Goal: Information Seeking & Learning: Learn about a topic

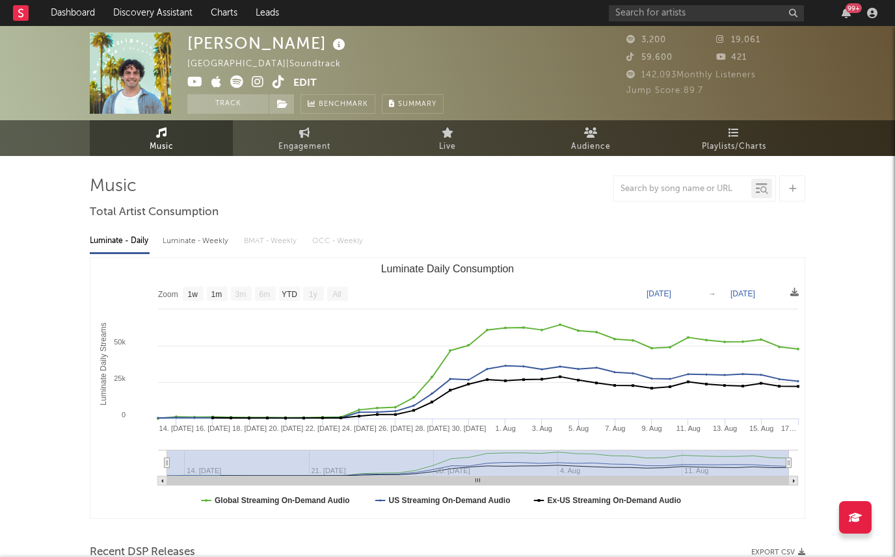
select select "1w"
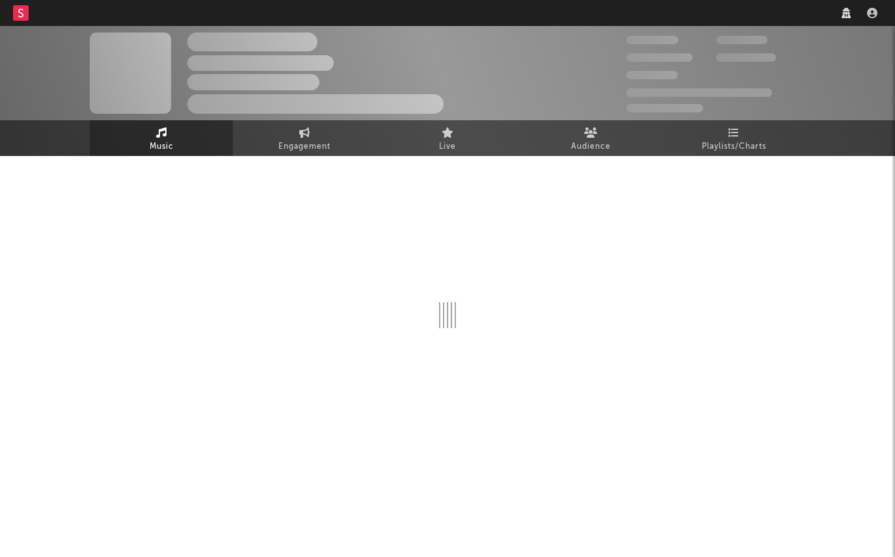
select select "recorded_music"
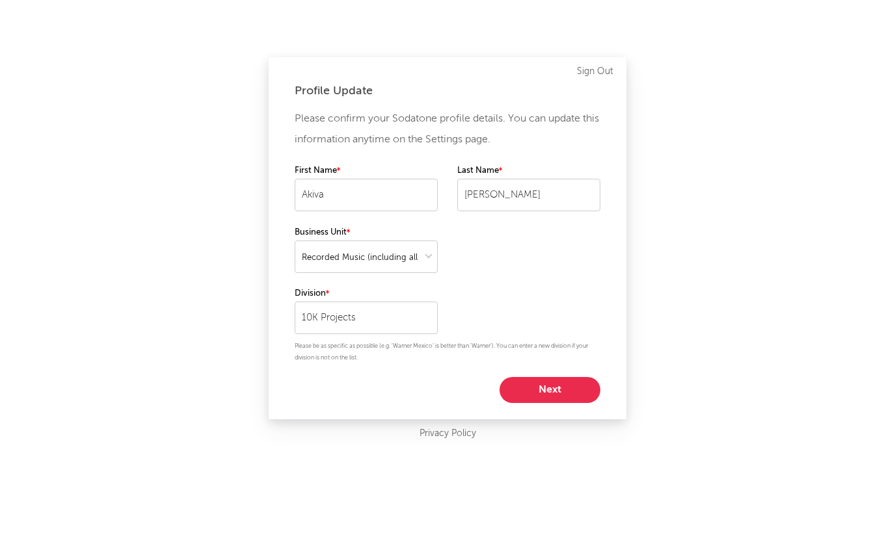
click at [549, 385] on button "Next" at bounding box center [549, 390] width 101 height 26
select select "other"
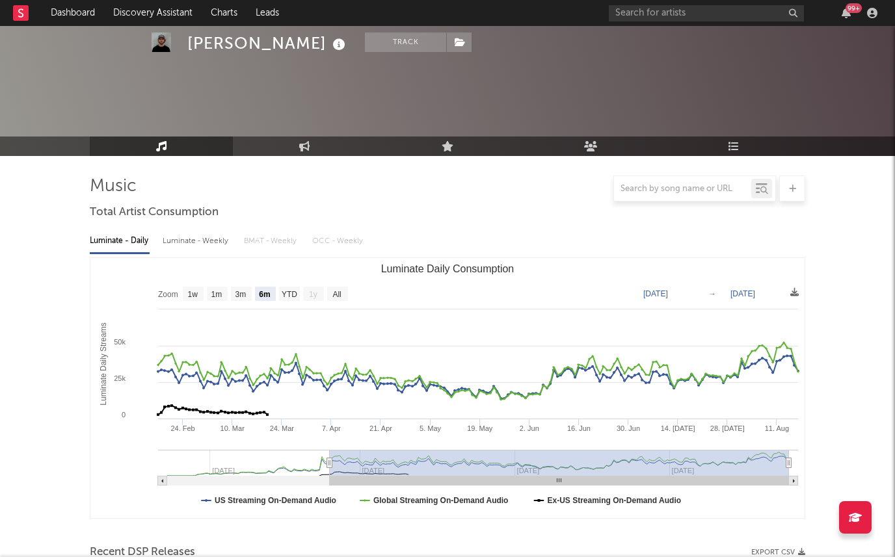
select select "6m"
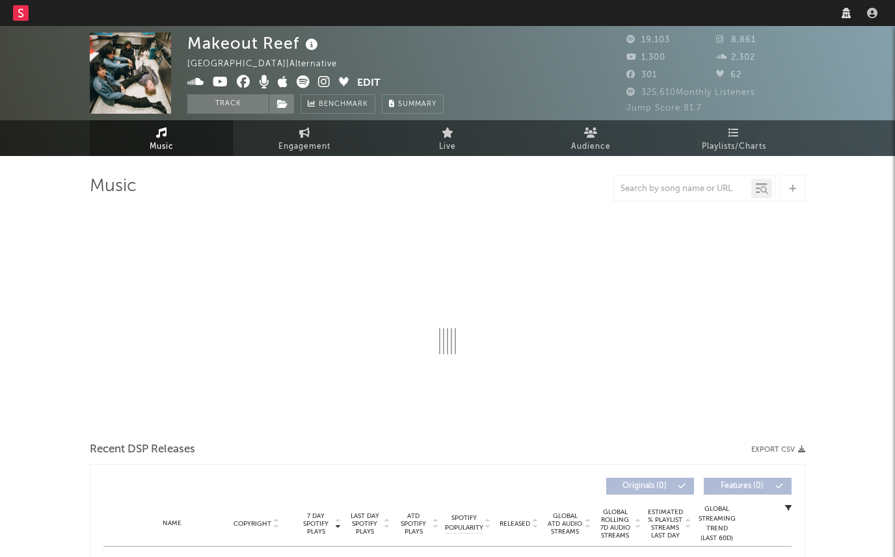
select select "recorded_music"
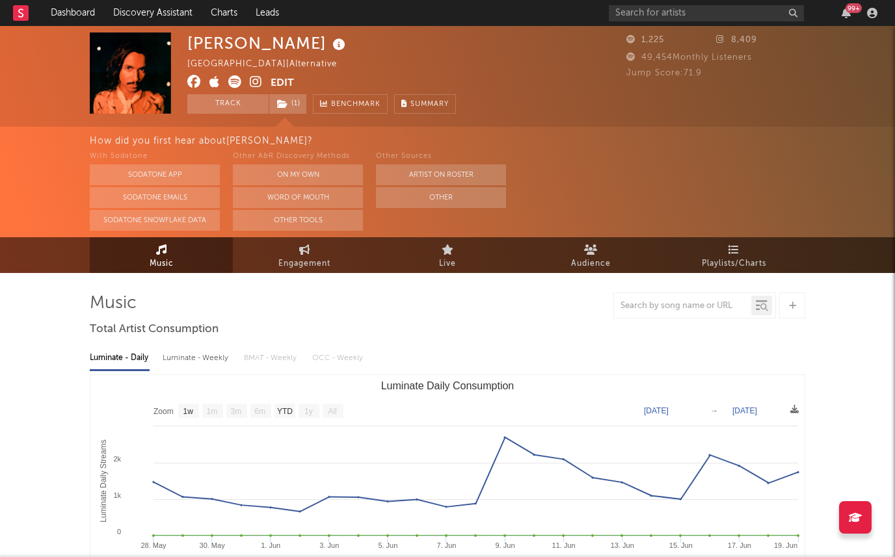
select select "1w"
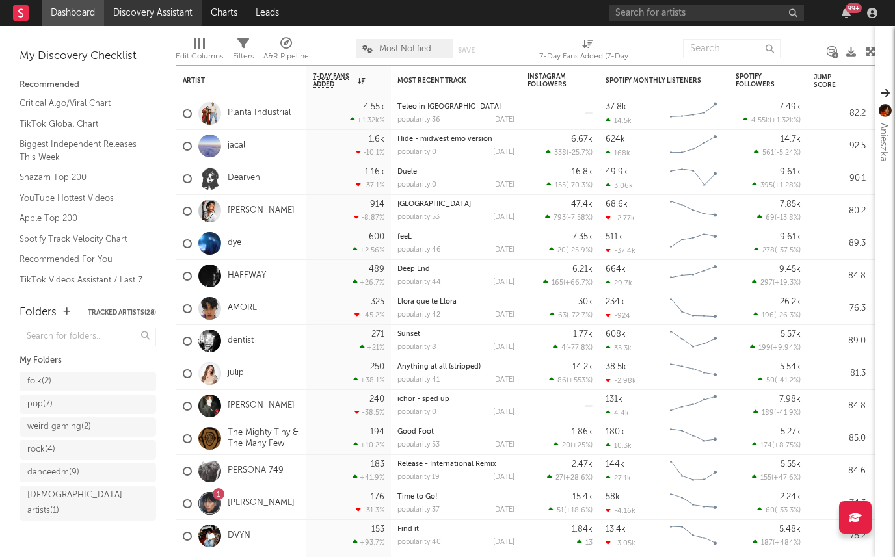
click at [160, 18] on link "Discovery Assistant" at bounding box center [153, 13] width 98 height 26
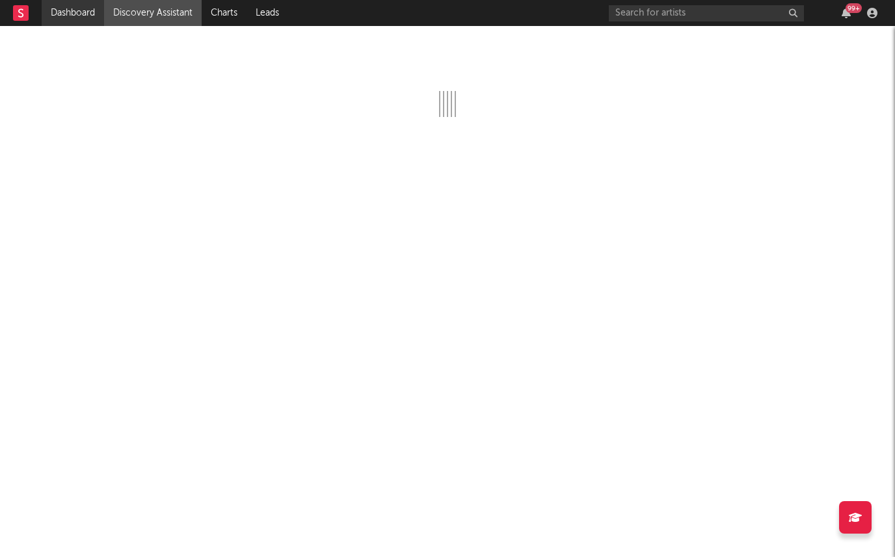
click at [68, 21] on link "Dashboard" at bounding box center [73, 13] width 62 height 26
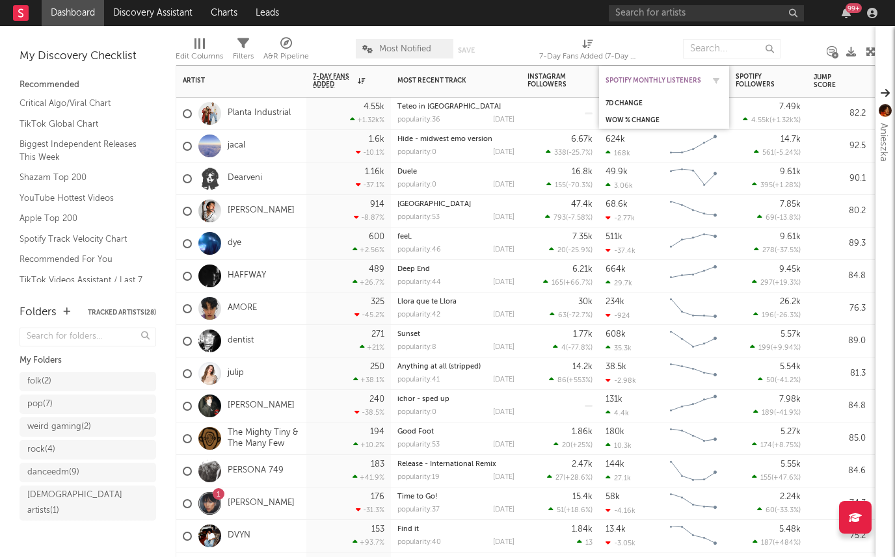
click at [696, 77] on div "Spotify Monthly Listeners" at bounding box center [654, 81] width 98 height 8
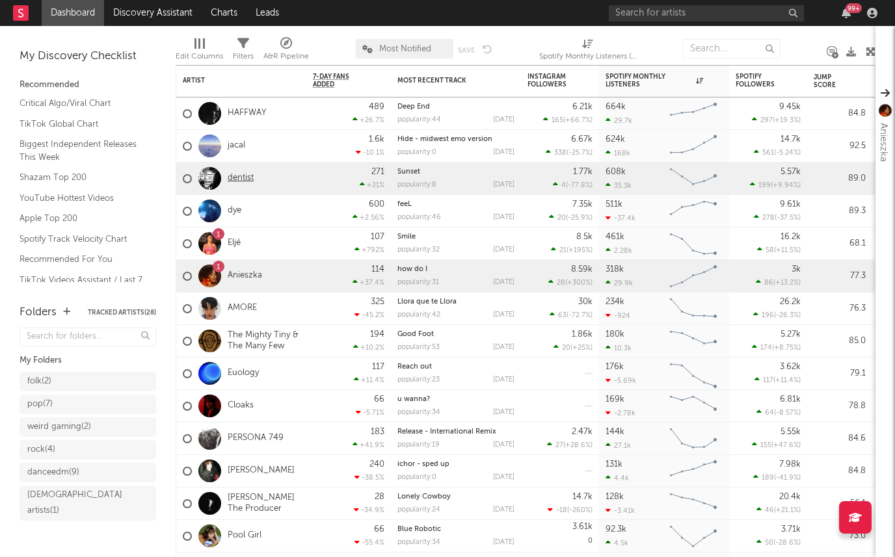
click at [239, 179] on link "dentist" at bounding box center [241, 178] width 26 height 11
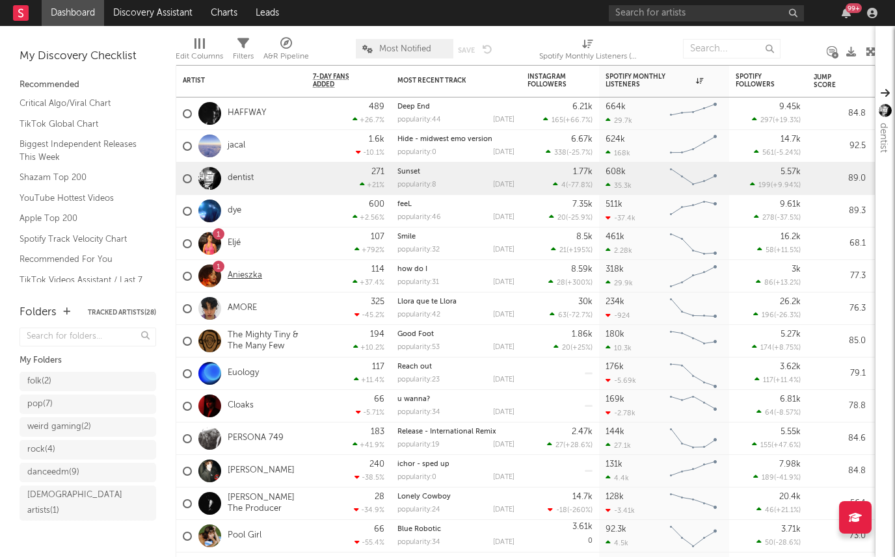
click at [252, 274] on link "Anieszka" at bounding box center [245, 276] width 34 height 11
click at [343, 172] on div "271 +21 %" at bounding box center [349, 179] width 72 height 32
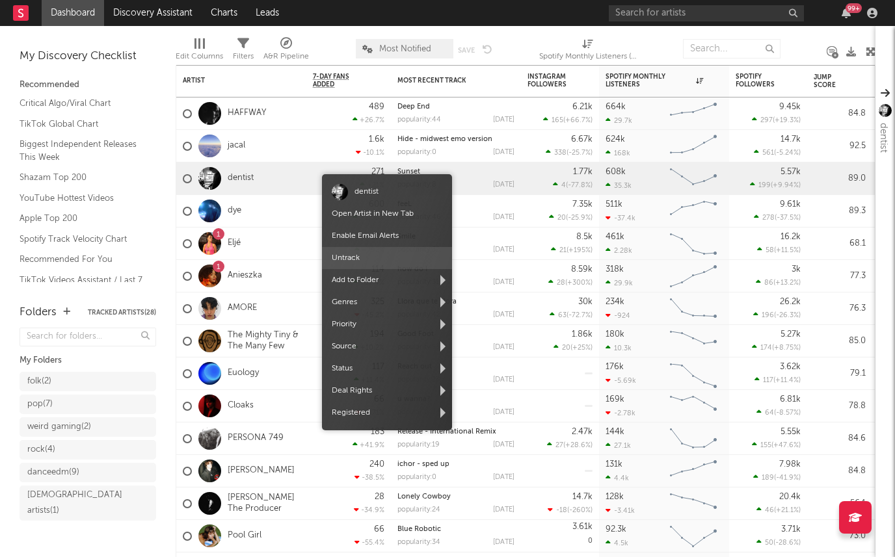
click at [372, 249] on span "Untrack" at bounding box center [387, 258] width 130 height 22
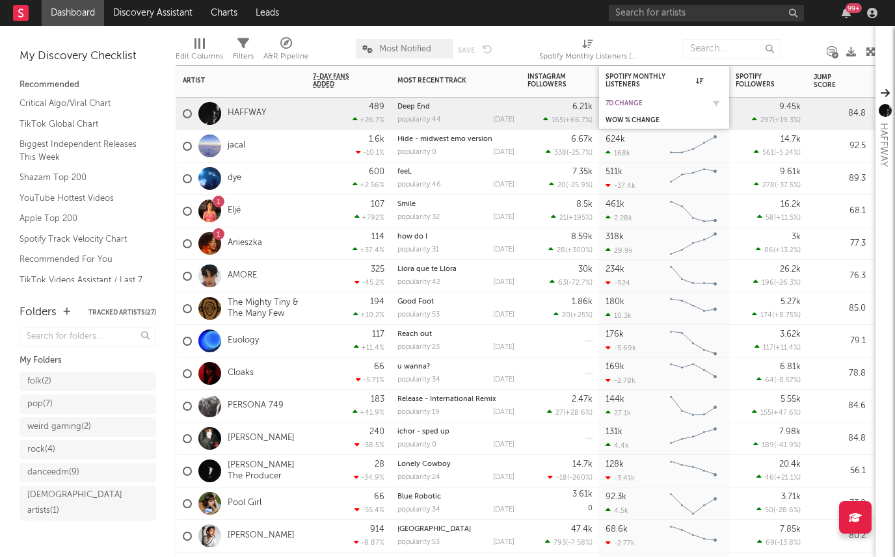
click at [644, 103] on div "7d Change" at bounding box center [654, 103] width 98 height 8
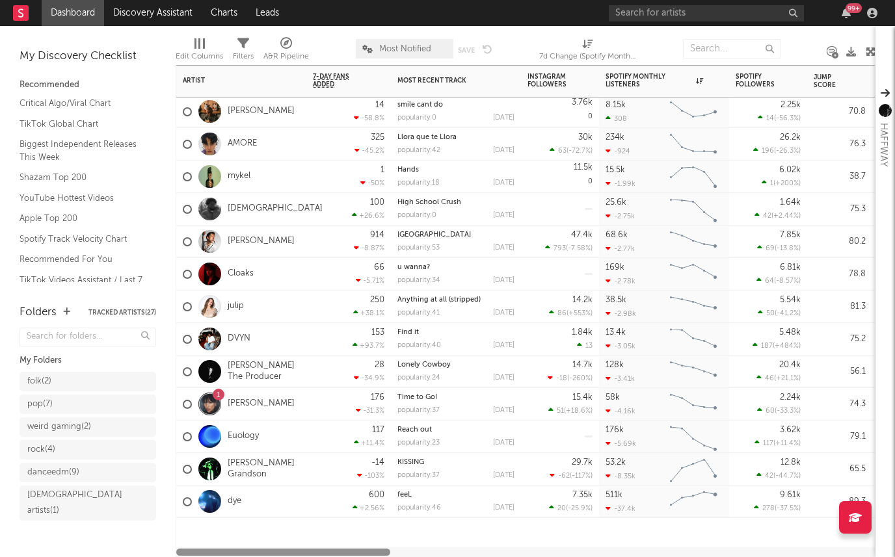
click at [513, 550] on div at bounding box center [525, 552] width 698 height 7
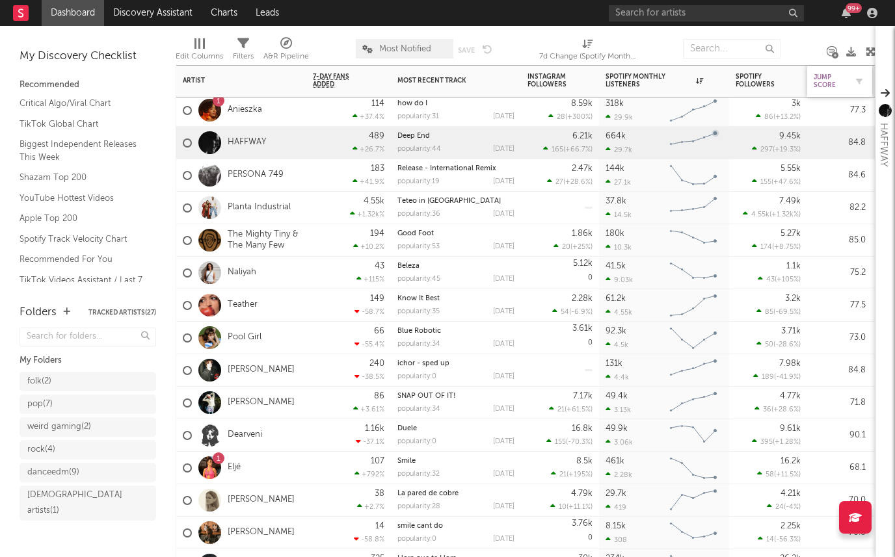
click at [834, 81] on div "Jump Score" at bounding box center [829, 81] width 33 height 16
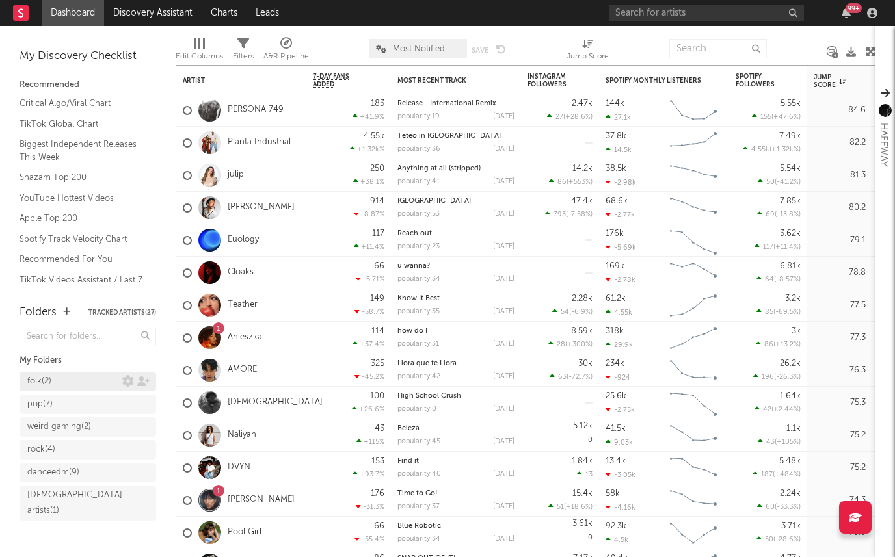
click at [63, 381] on div "folk ( 2 )" at bounding box center [74, 382] width 95 height 16
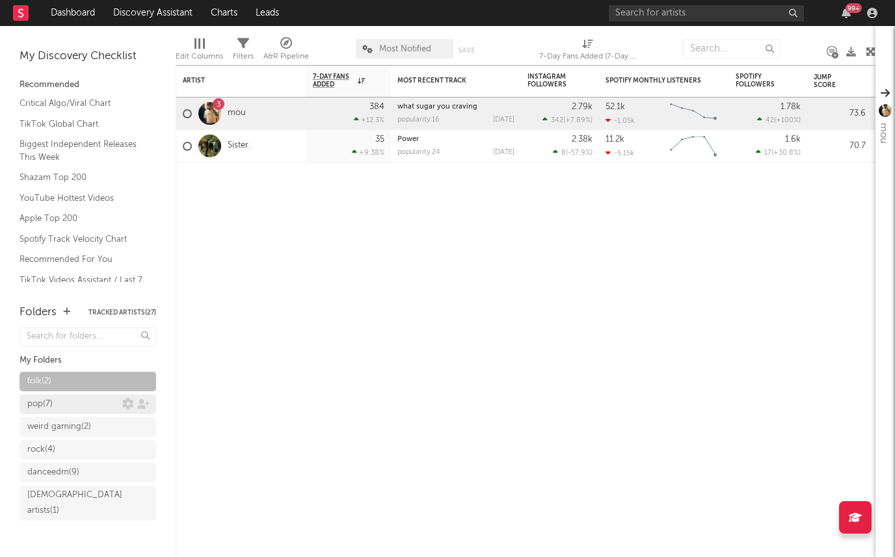
click at [63, 409] on div "pop ( 7 )" at bounding box center [74, 405] width 95 height 16
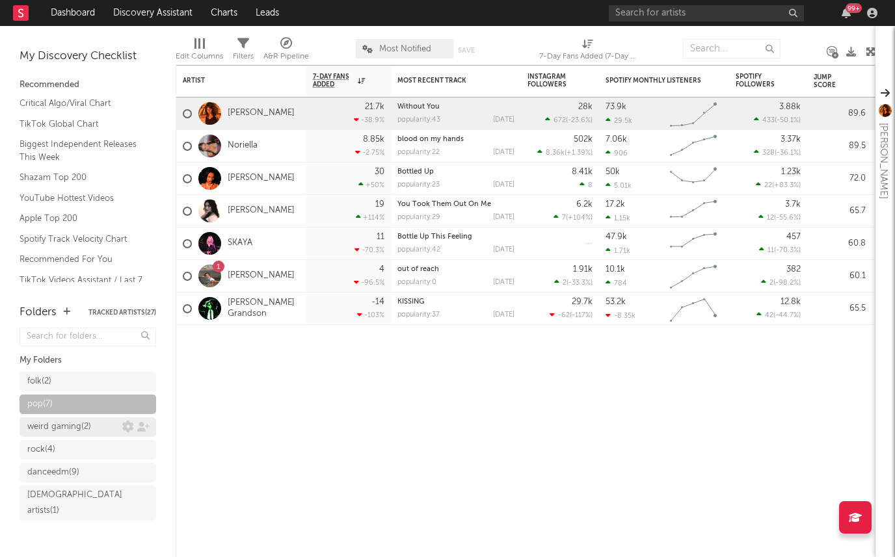
click at [44, 423] on div "weird gaming ( 2 )" at bounding box center [59, 427] width 64 height 16
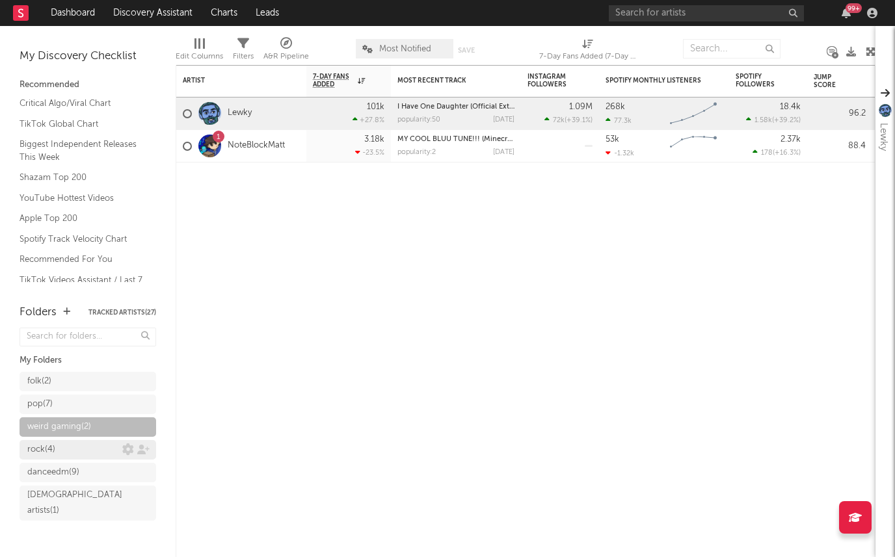
click at [53, 449] on div "rock ( 4 )" at bounding box center [41, 450] width 28 height 16
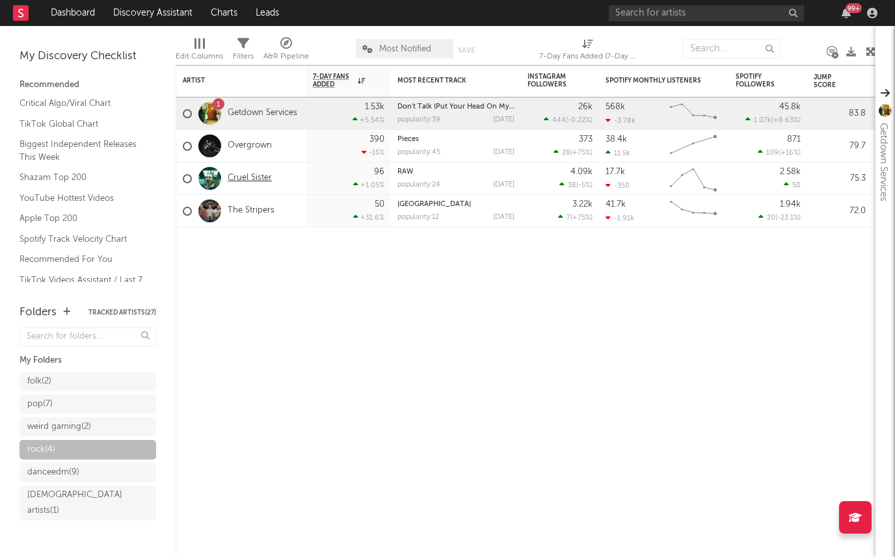
click at [237, 175] on link "Cruel Sister" at bounding box center [250, 178] width 44 height 11
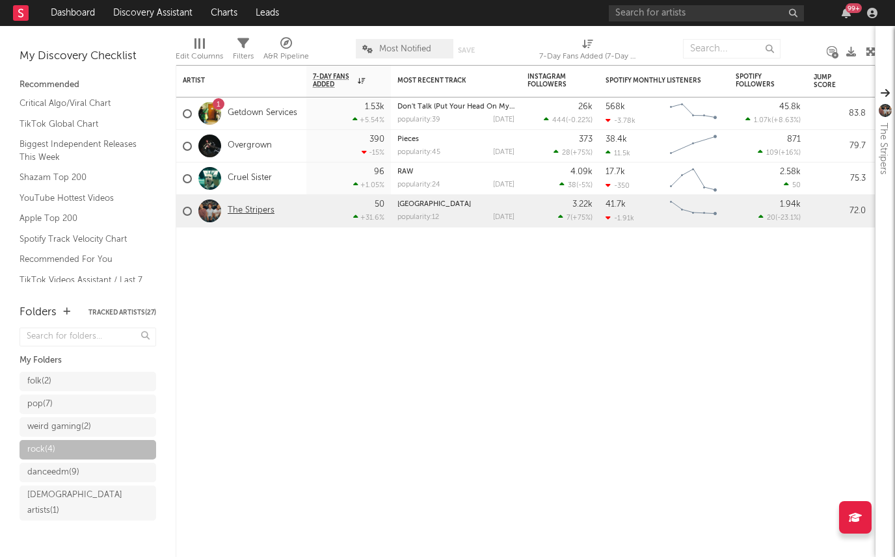
click at [252, 210] on link "The Stripers" at bounding box center [251, 210] width 47 height 11
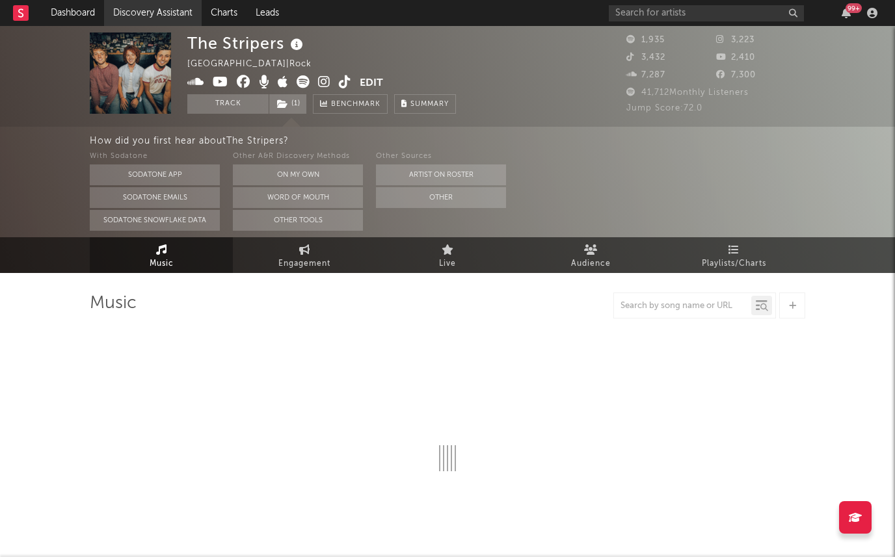
select select "1w"
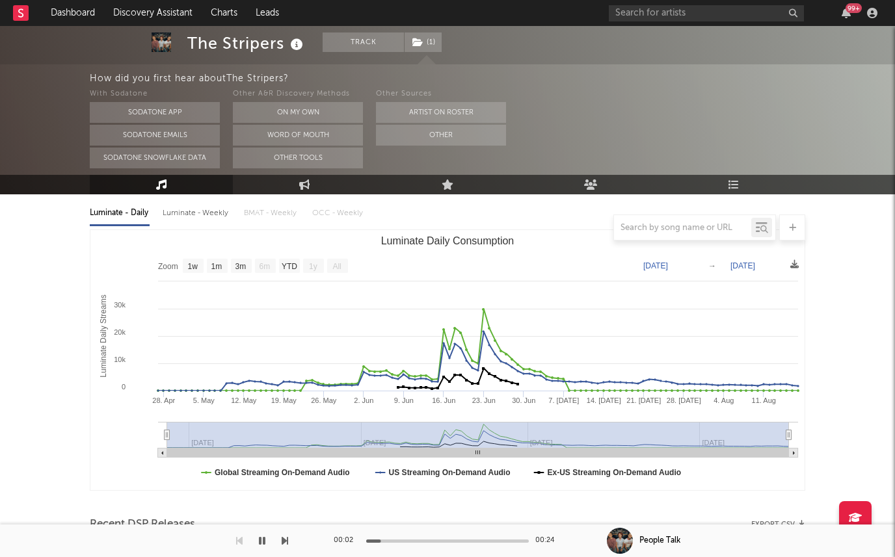
scroll to position [66, 0]
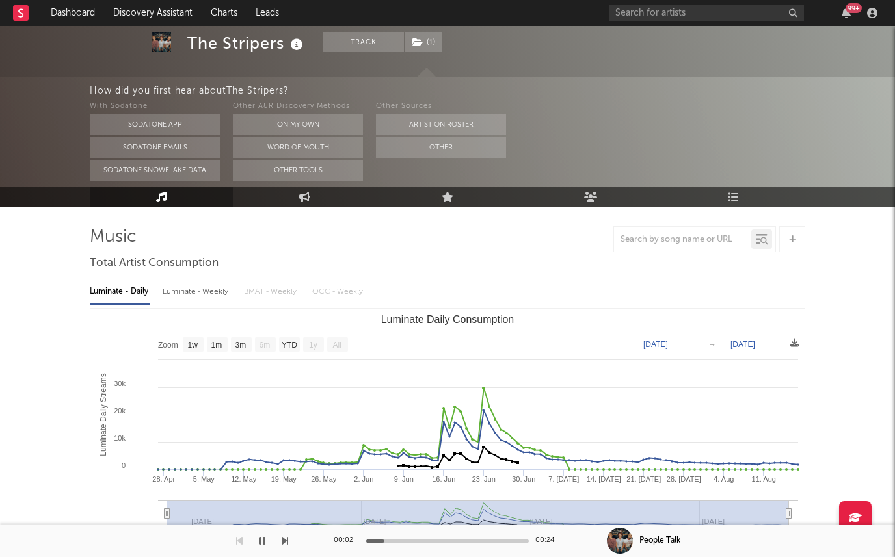
click at [183, 295] on div "Luminate - Weekly" at bounding box center [197, 292] width 68 height 22
select select "6m"
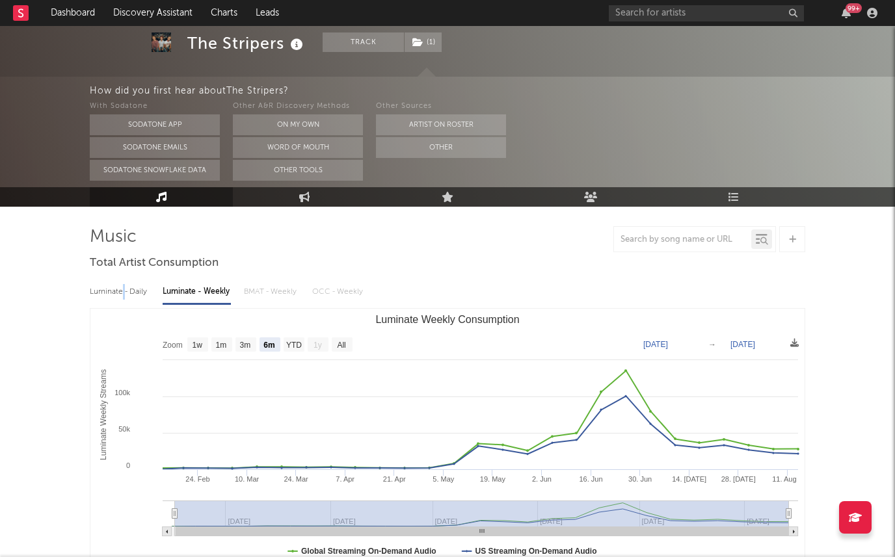
click at [123, 296] on div "Luminate - Daily" at bounding box center [120, 292] width 60 height 22
select select "1w"
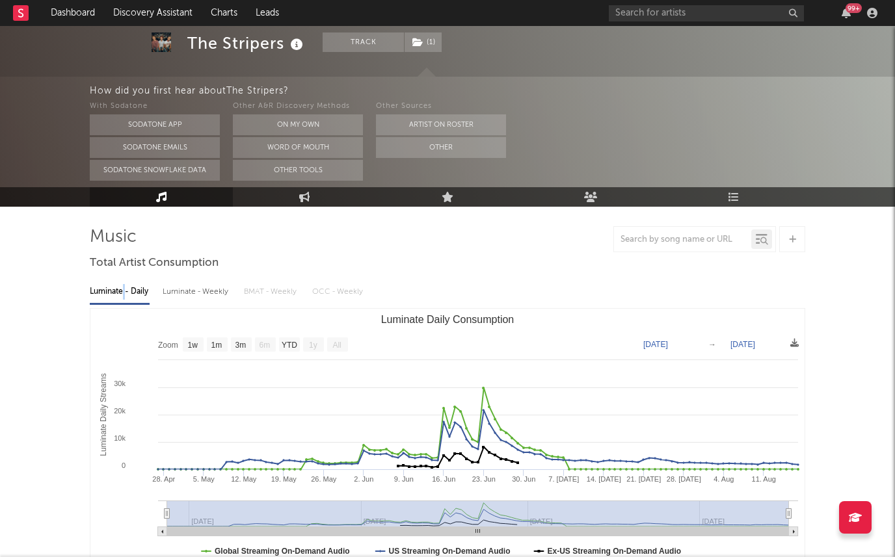
scroll to position [0, 0]
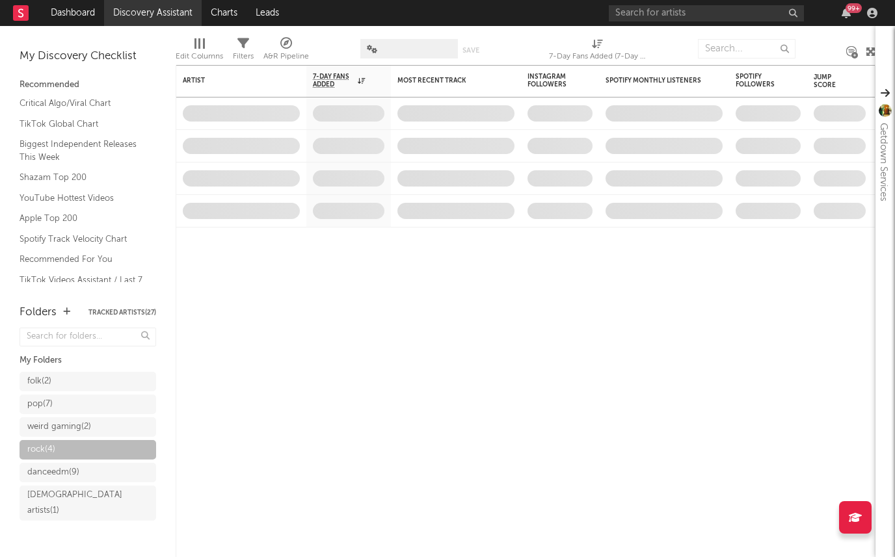
click at [132, 12] on link "Discovery Assistant" at bounding box center [153, 13] width 98 height 26
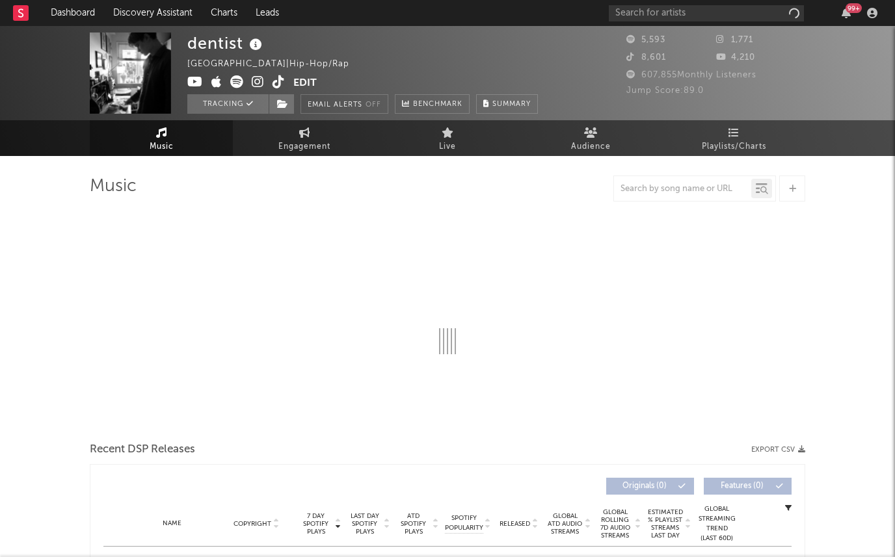
select select "6m"
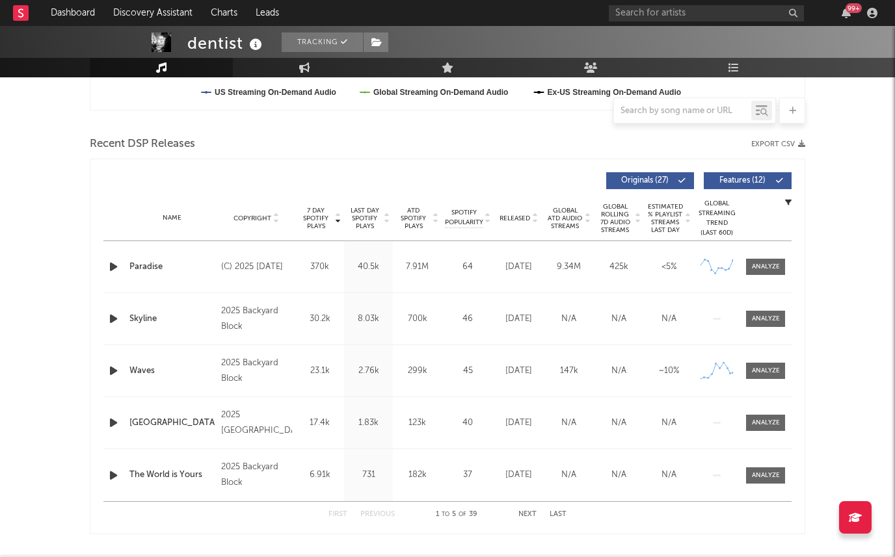
scroll to position [401, 0]
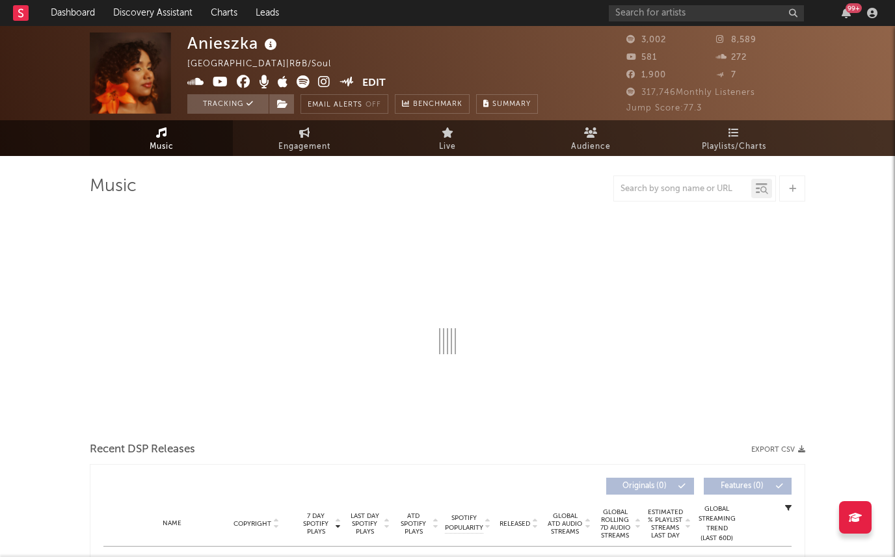
select select "1w"
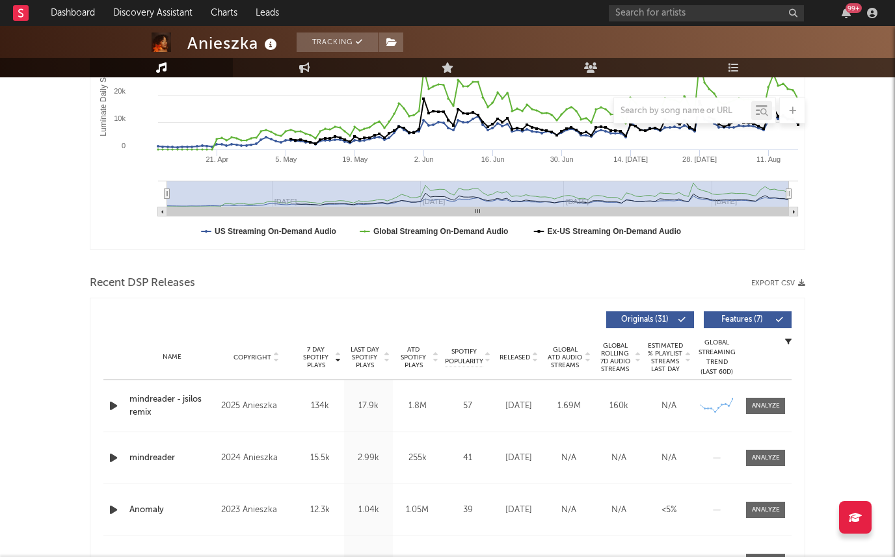
scroll to position [62, 0]
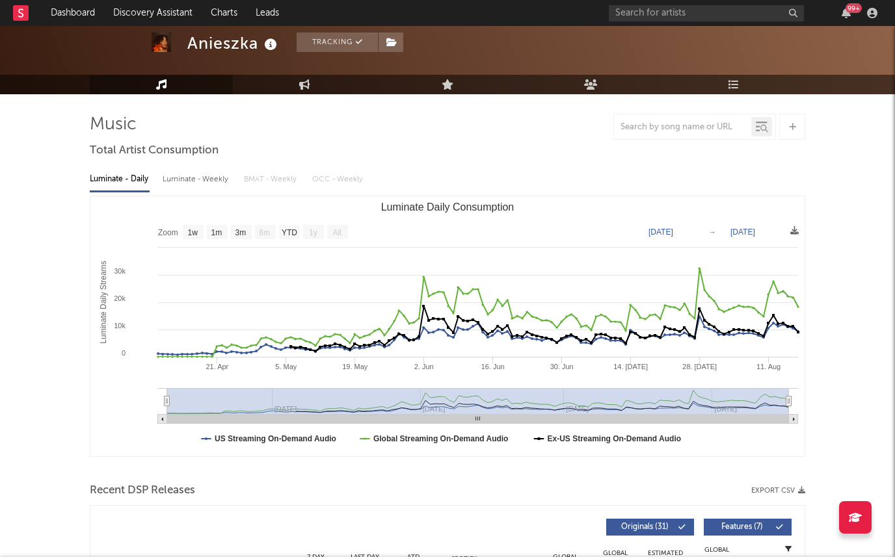
click at [205, 187] on div "Luminate - Weekly" at bounding box center [197, 179] width 68 height 22
select select "6m"
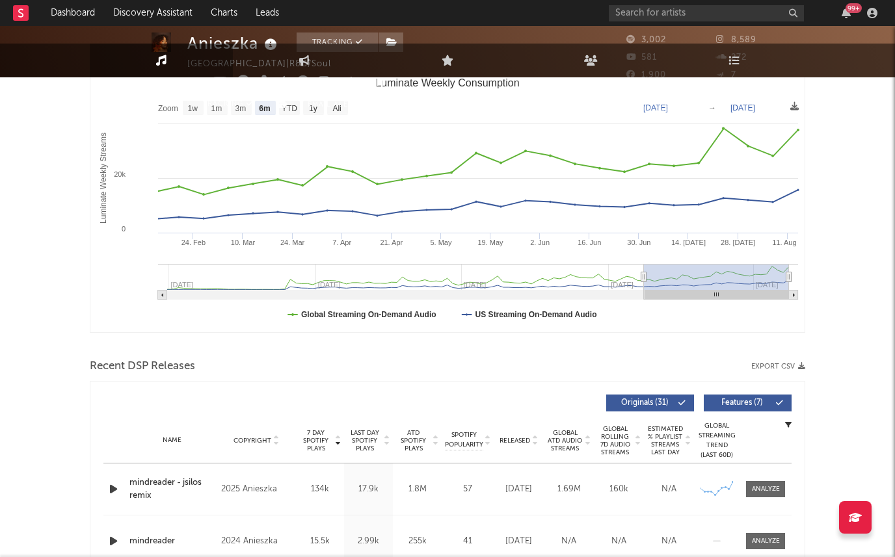
scroll to position [0, 0]
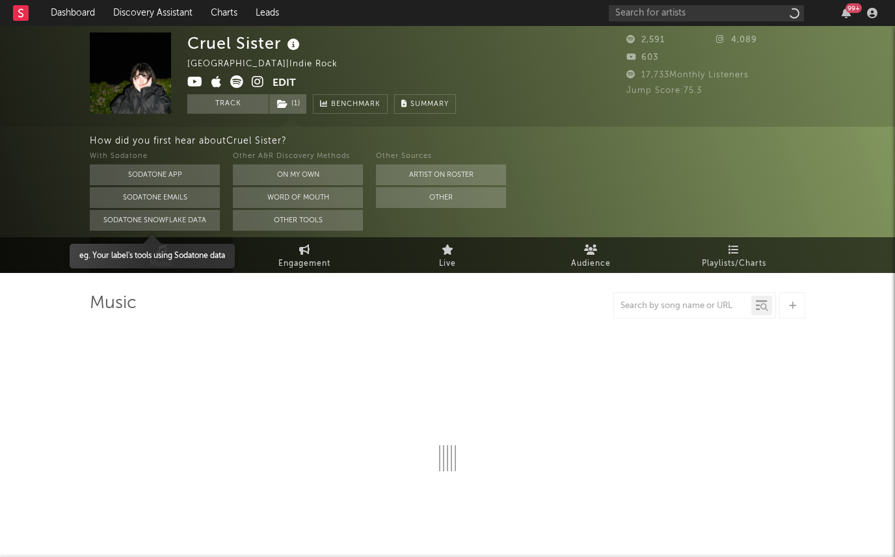
select select "6m"
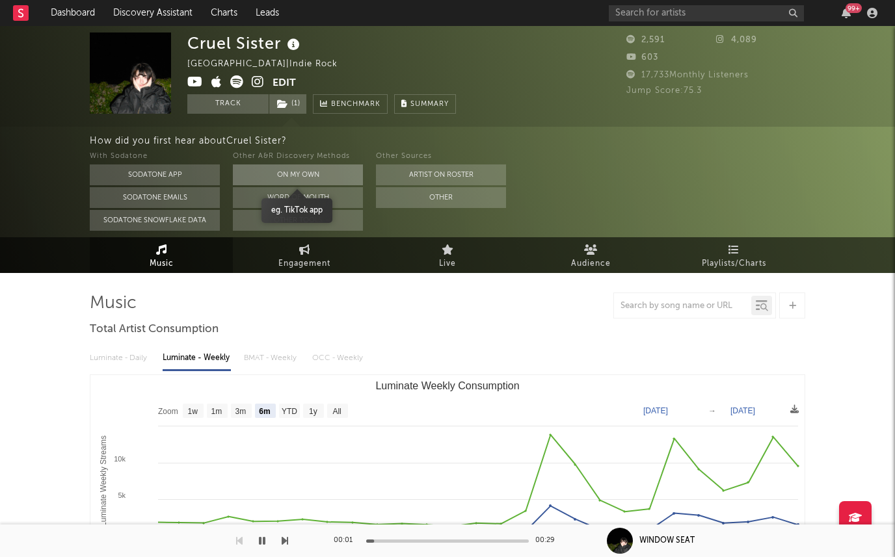
click at [256, 178] on button "On My Own" at bounding box center [298, 175] width 130 height 21
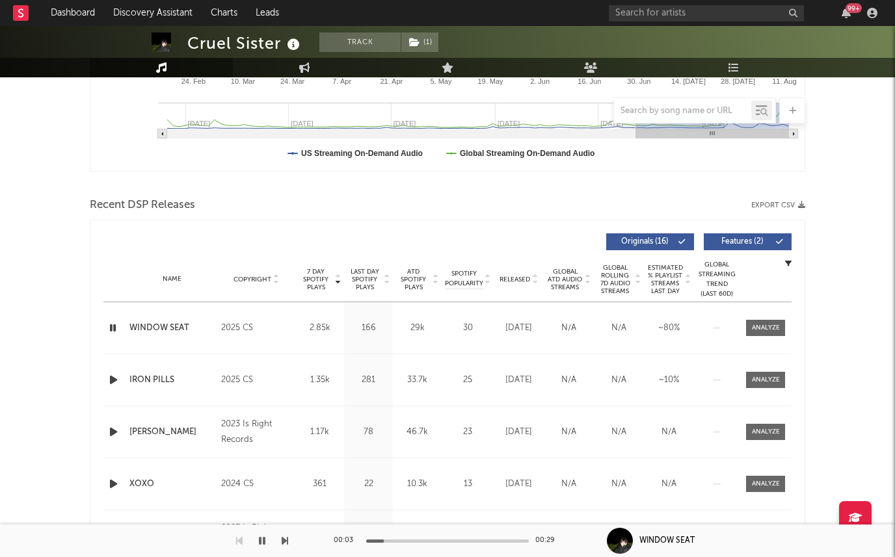
scroll to position [349, 0]
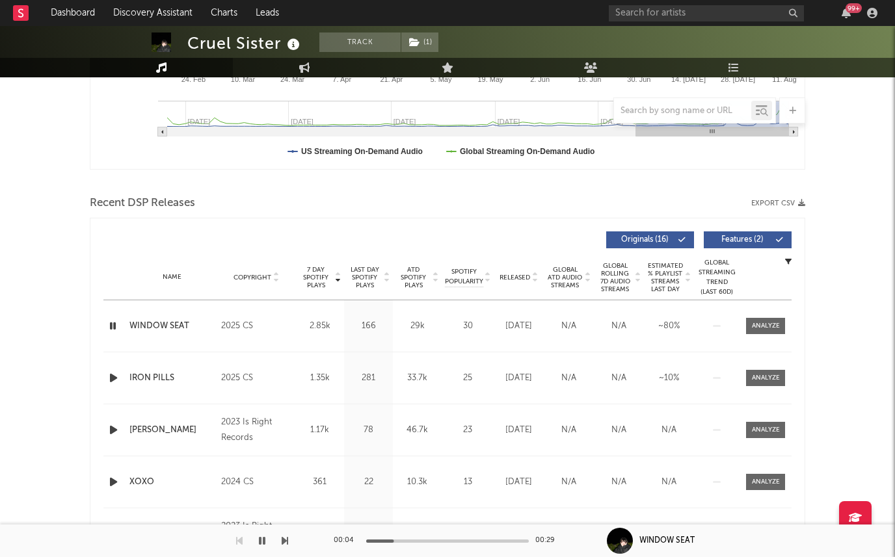
click at [367, 282] on span "Last Day Spotify Plays" at bounding box center [364, 277] width 34 height 23
click at [322, 273] on span "7 Day Spotify Plays" at bounding box center [315, 277] width 34 height 23
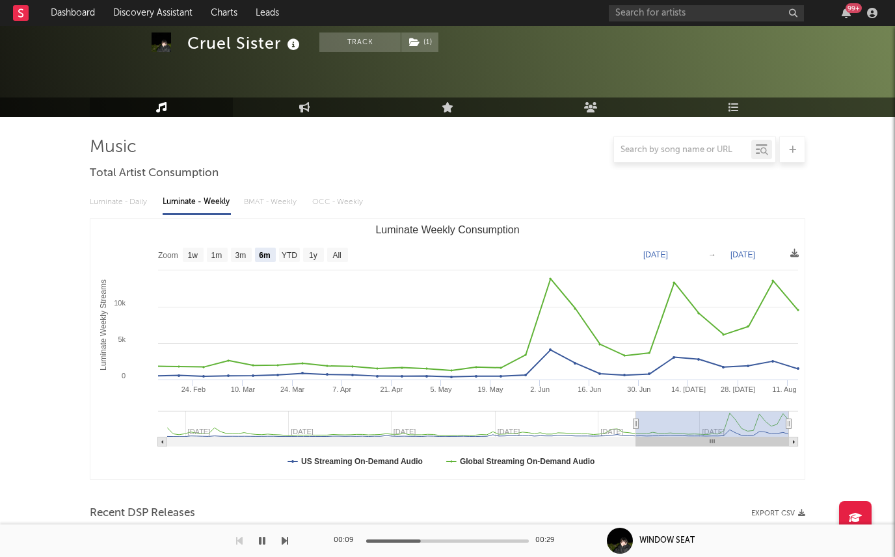
scroll to position [0, 0]
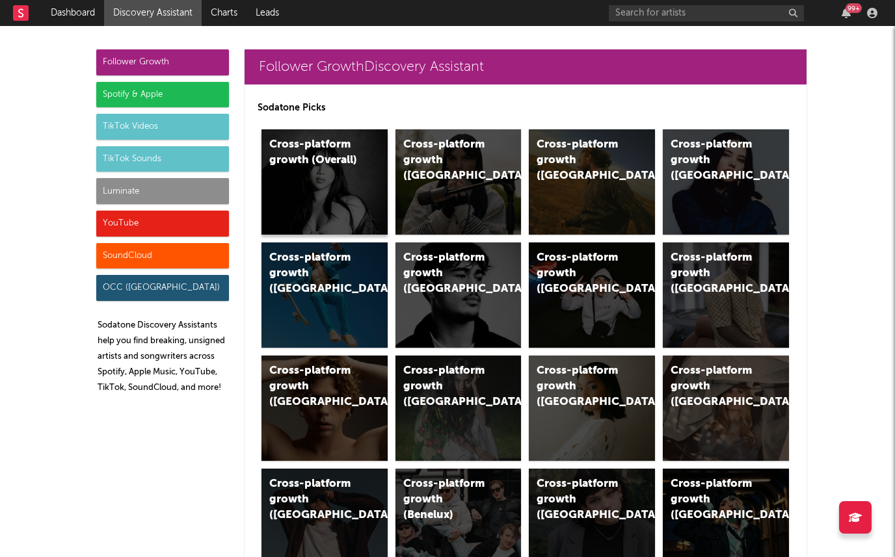
click at [302, 209] on div "Cross-platform growth (Overall)" at bounding box center [324, 181] width 126 height 105
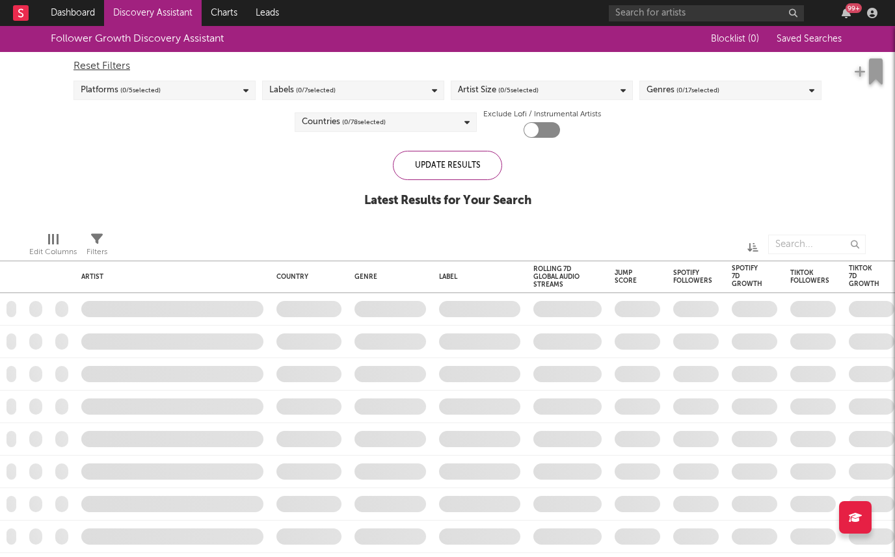
checkbox input "true"
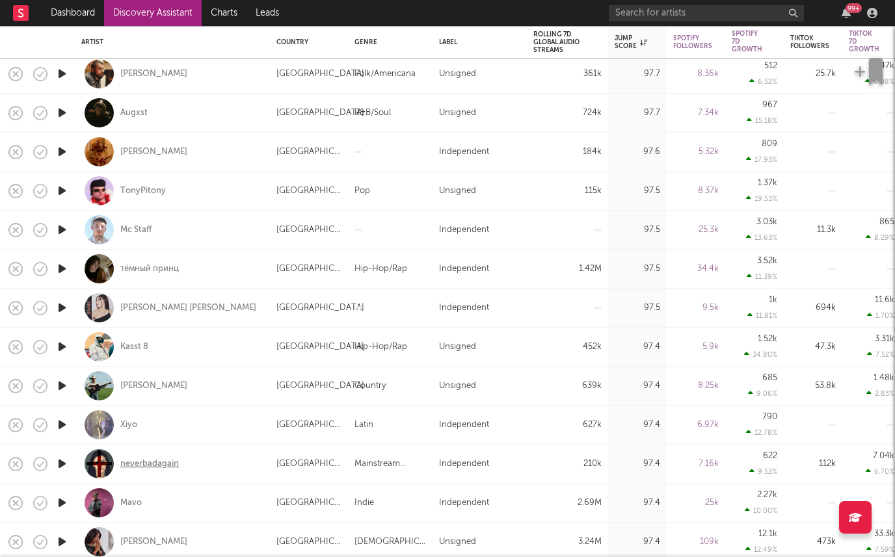
click at [153, 465] on div "neverbadagain" at bounding box center [149, 464] width 59 height 12
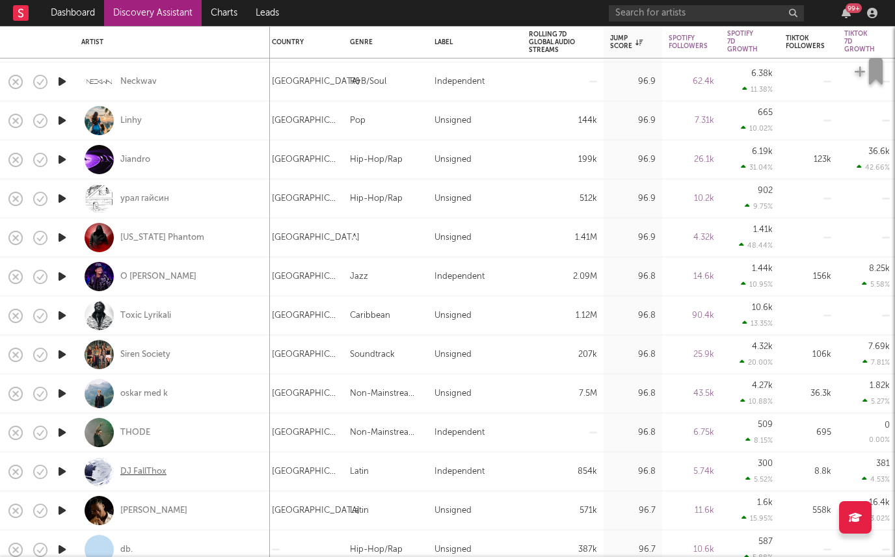
click at [145, 469] on div "DJ FallThox" at bounding box center [143, 472] width 46 height 12
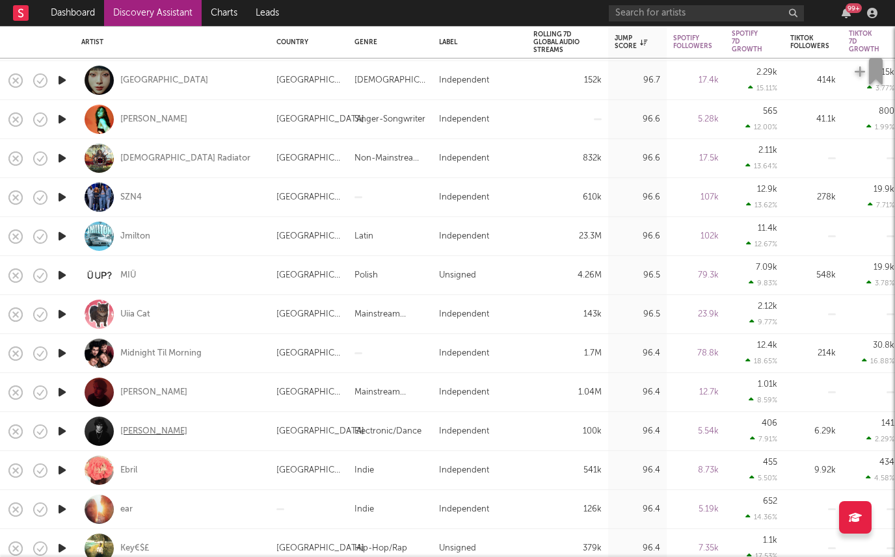
click at [149, 429] on div "Joey Cash" at bounding box center [153, 432] width 67 height 12
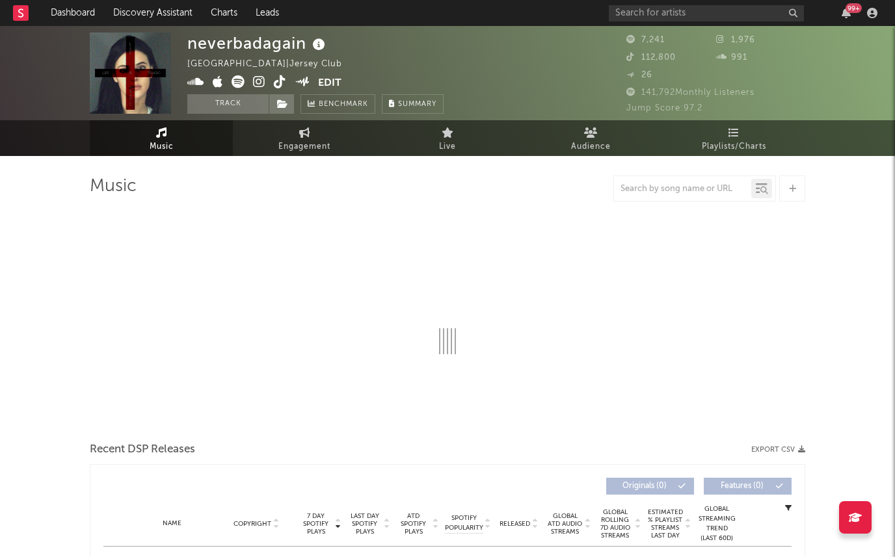
select select "1w"
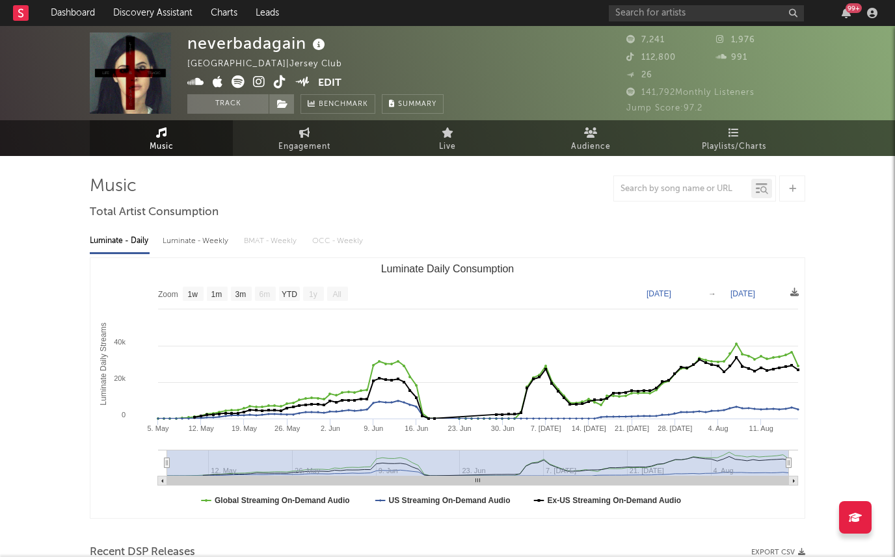
click at [195, 252] on div "Luminate - Daily Luminate - Weekly BMAT - Weekly OCC - Weekly Zoom 1w 1m 3m 6m …" at bounding box center [447, 373] width 715 height 298
click at [195, 243] on div "Luminate - Weekly" at bounding box center [197, 241] width 68 height 22
select select "1w"
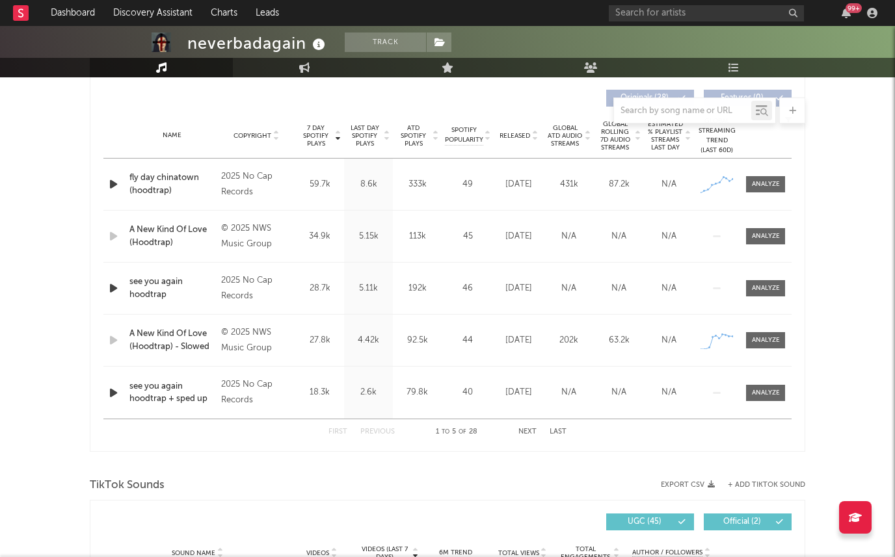
scroll to position [407, 0]
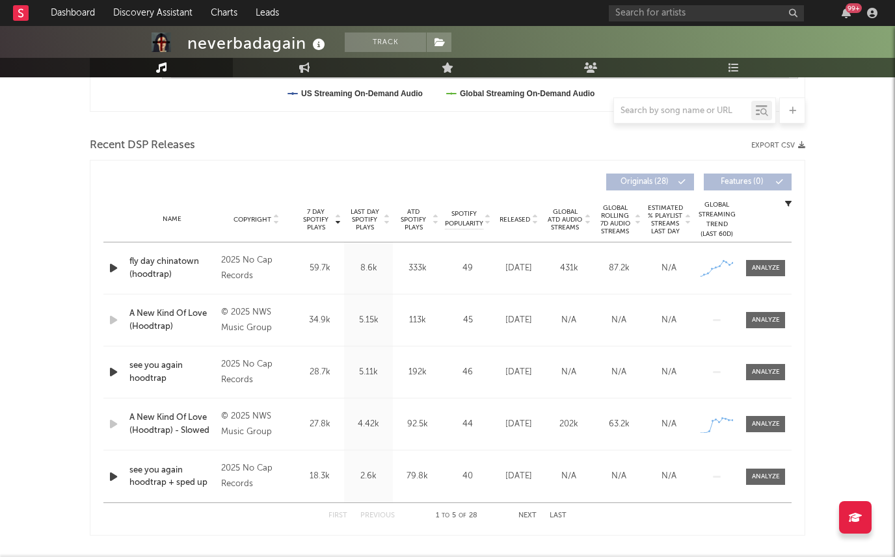
click at [118, 266] on icon "button" at bounding box center [114, 268] width 14 height 16
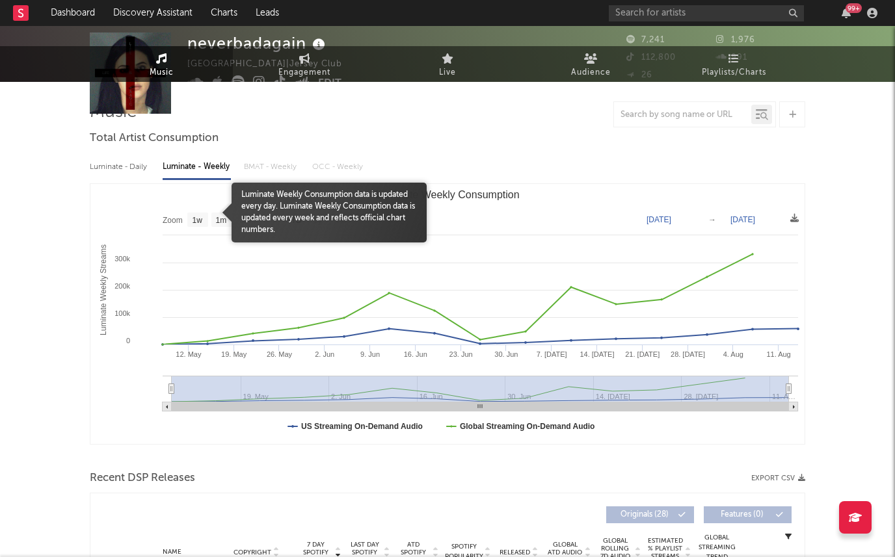
scroll to position [0, 0]
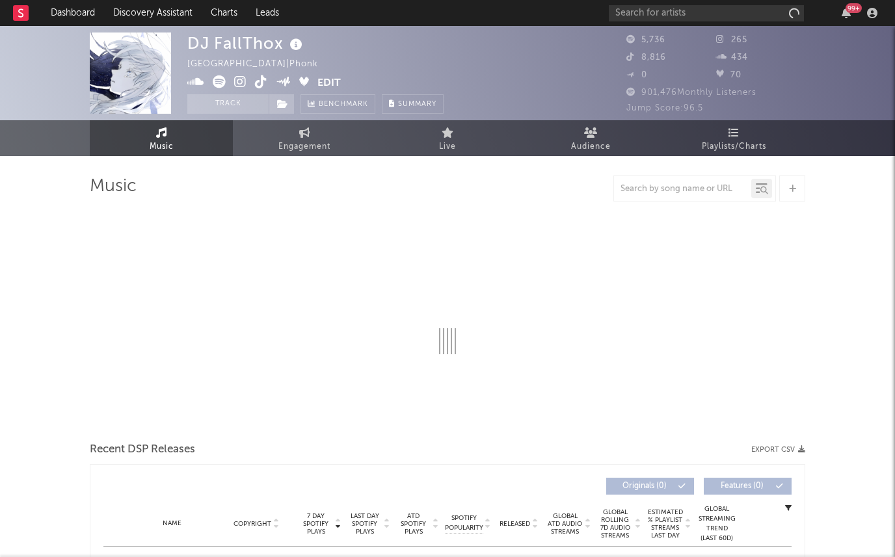
select select "1w"
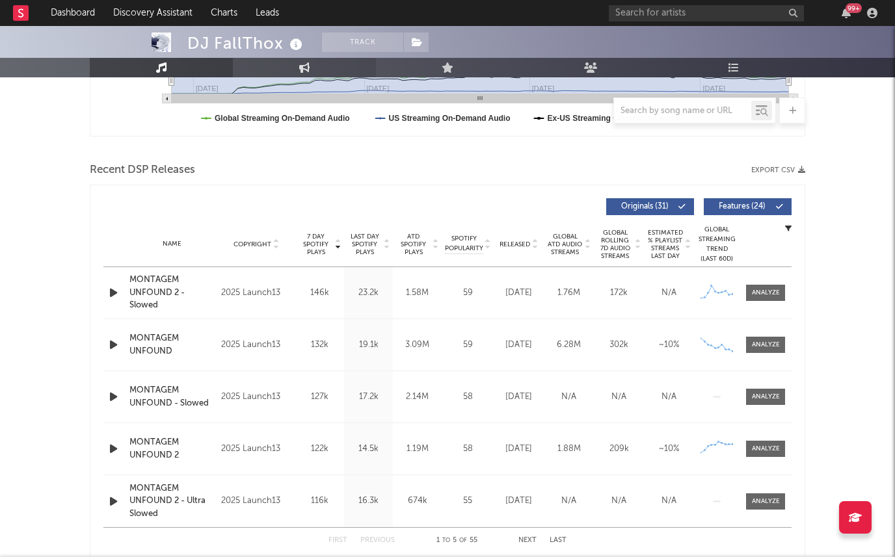
scroll to position [507, 0]
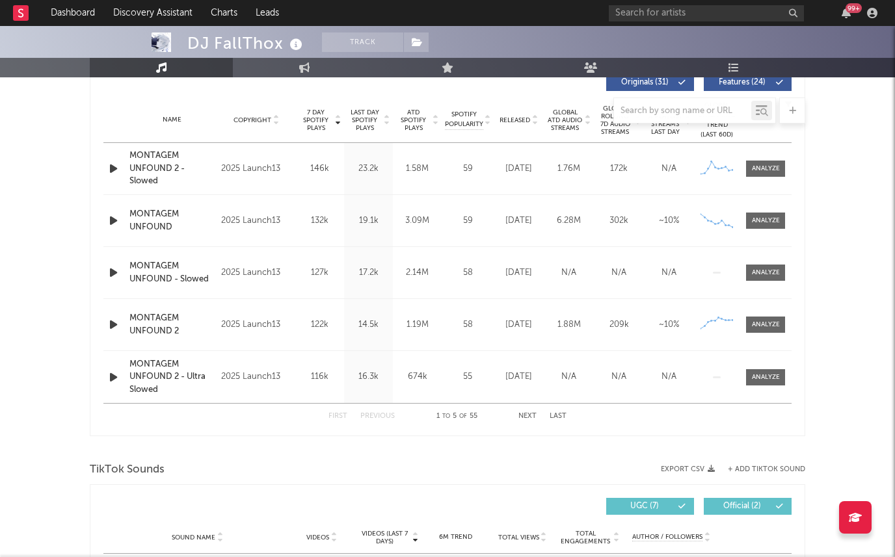
click at [356, 123] on div at bounding box center [447, 111] width 715 height 26
click at [364, 118] on div at bounding box center [447, 111] width 715 height 26
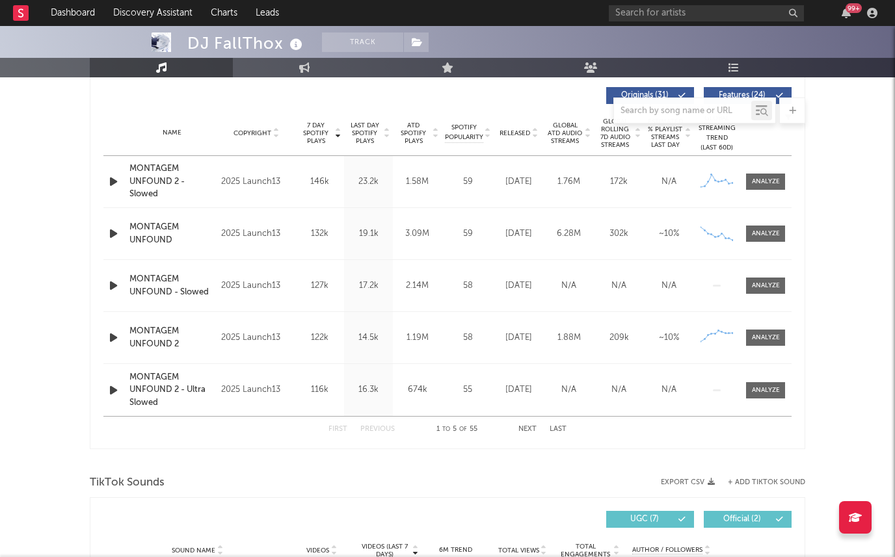
scroll to position [488, 0]
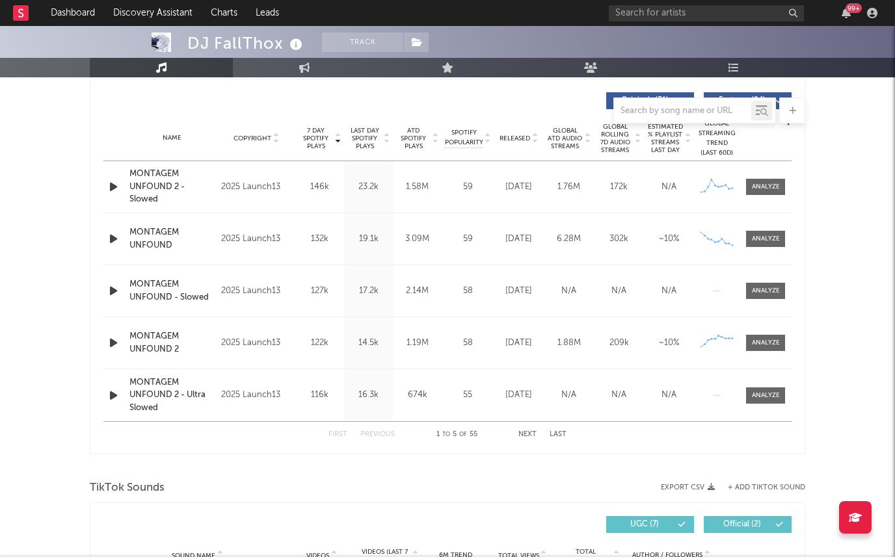
click at [362, 136] on span "Last Day Spotify Plays" at bounding box center [364, 138] width 34 height 23
click at [324, 135] on span "7 Day Spotify Plays" at bounding box center [315, 138] width 34 height 23
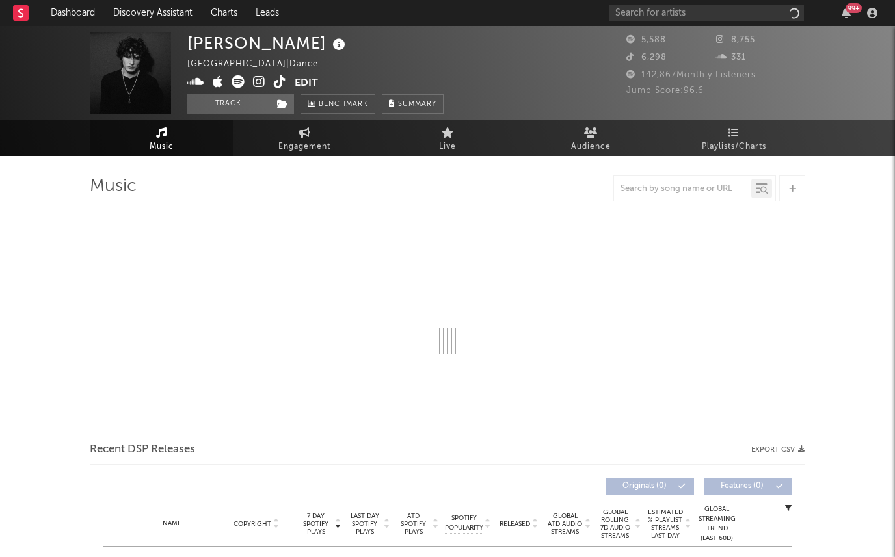
select select "6m"
